Goal: Check status

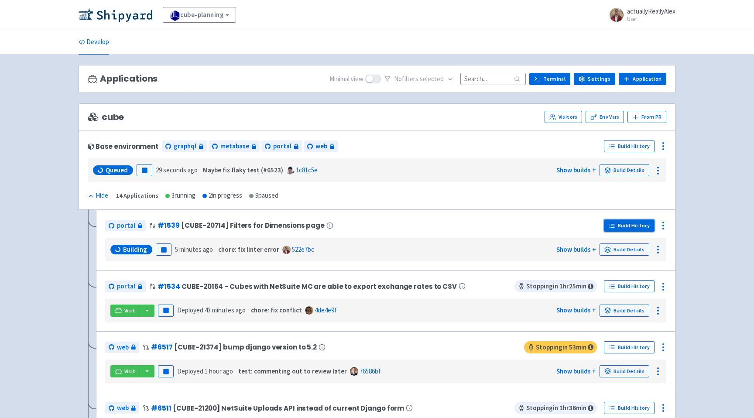
click at [632, 227] on link "Build History" at bounding box center [629, 226] width 51 height 12
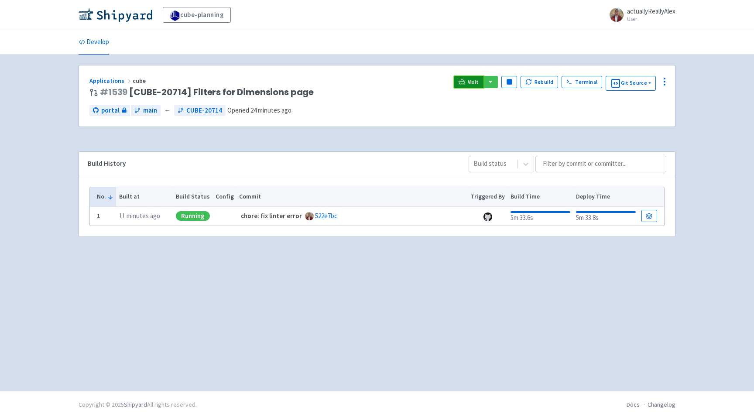
click at [460, 81] on link "Visit" at bounding box center [469, 82] width 30 height 12
click at [463, 80] on icon at bounding box center [462, 81] width 7 height 5
